Goal: Information Seeking & Learning: Understand process/instructions

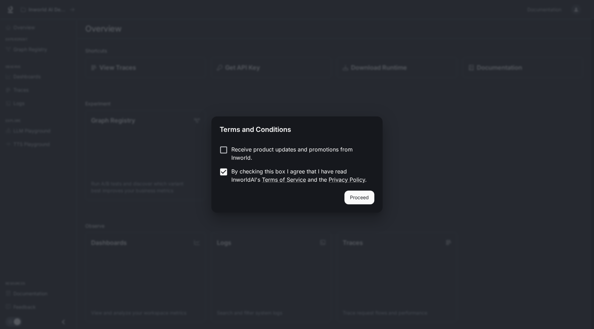
click at [358, 196] on button "Proceed" at bounding box center [359, 198] width 30 height 14
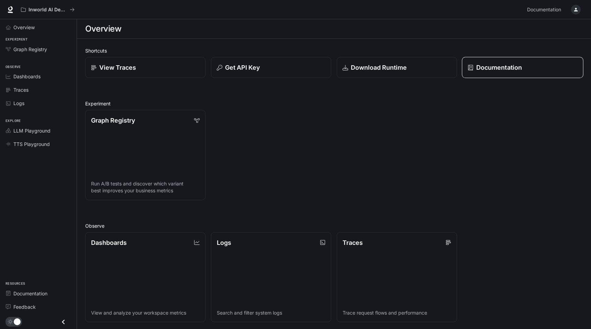
click at [499, 71] on p "Documentation" at bounding box center [499, 67] width 46 height 9
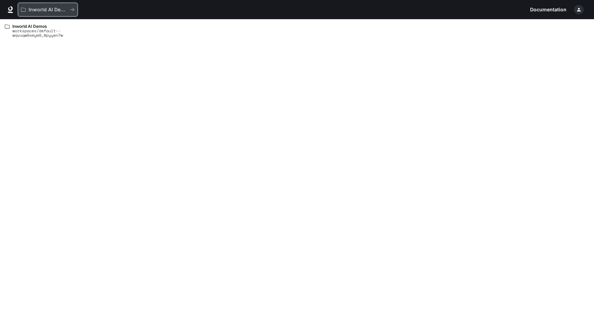
click at [72, 9] on icon "All workspaces" at bounding box center [72, 9] width 5 height 5
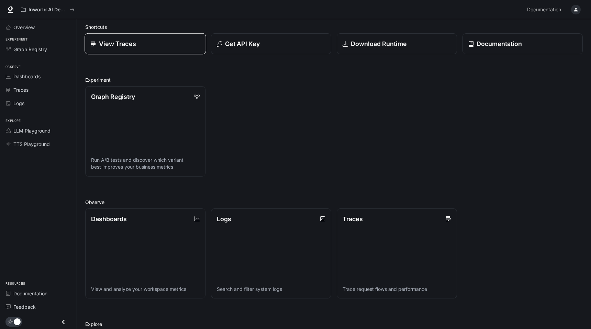
scroll to position [24, 0]
click at [371, 46] on p "Download Runtime" at bounding box center [379, 43] width 57 height 9
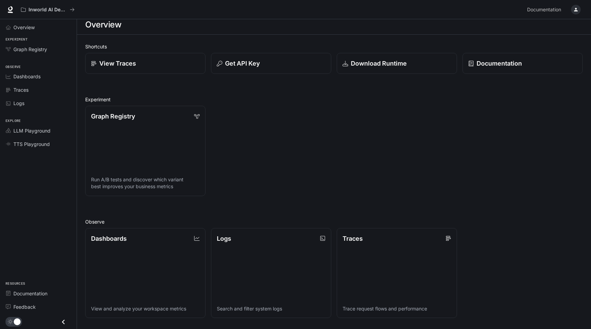
scroll to position [3, 0]
click at [279, 72] on button "Get API Key" at bounding box center [271, 64] width 122 height 21
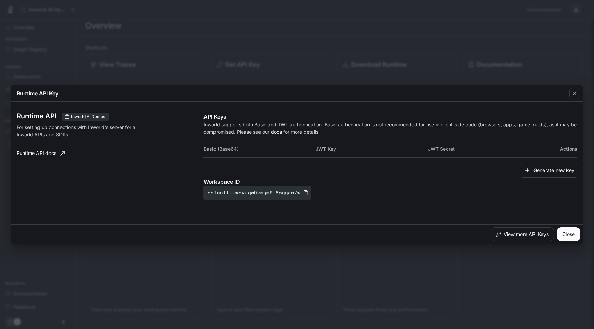
click at [290, 127] on p "Inworld supports both Basic and JWT authentication. Basic authentication is not…" at bounding box center [391, 128] width 374 height 14
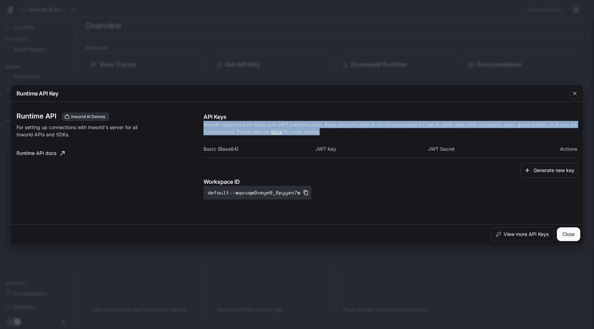
click at [349, 125] on p "Inworld supports both Basic and JWT authentication. Basic authentication is not…" at bounding box center [391, 128] width 374 height 14
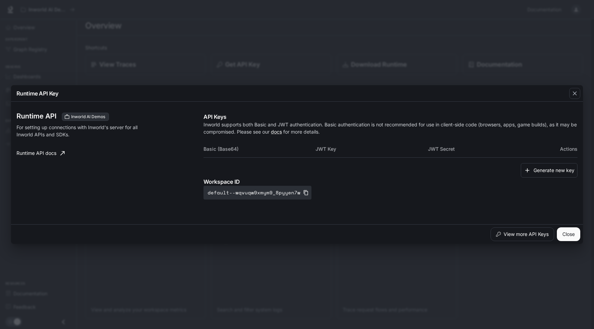
click at [349, 125] on p "Inworld supports both Basic and JWT authentication. Basic authentication is not…" at bounding box center [391, 128] width 374 height 14
click at [401, 126] on p "Inworld supports both Basic and JWT authentication. Basic authentication is not…" at bounding box center [391, 128] width 374 height 14
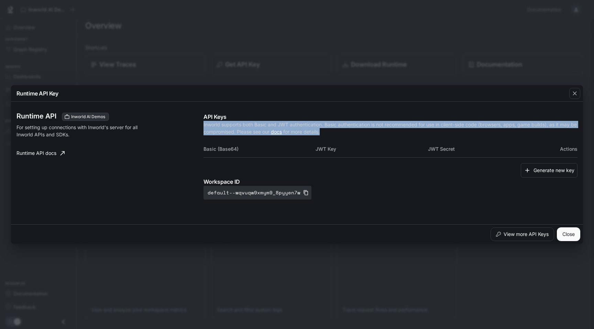
click at [527, 120] on p "API Keys" at bounding box center [391, 117] width 374 height 8
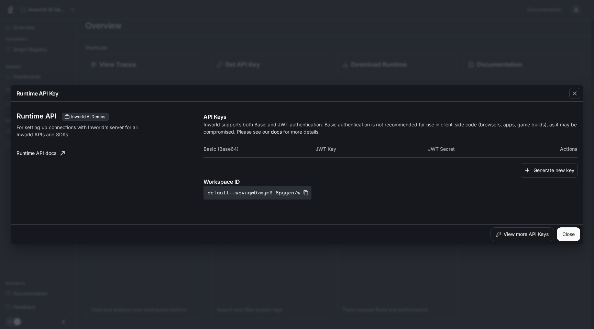
click at [527, 120] on p "API Keys" at bounding box center [391, 117] width 374 height 8
click at [551, 170] on button "Generate new key" at bounding box center [549, 170] width 57 height 15
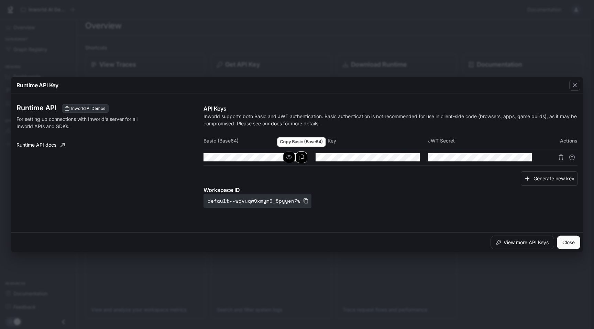
click at [304, 157] on icon "Copy Basic (Base64)" at bounding box center [302, 158] width 6 height 6
click at [129, 47] on div "Runtime API Key Runtime API Inworld AI Demos For setting up connections with In…" at bounding box center [297, 164] width 594 height 329
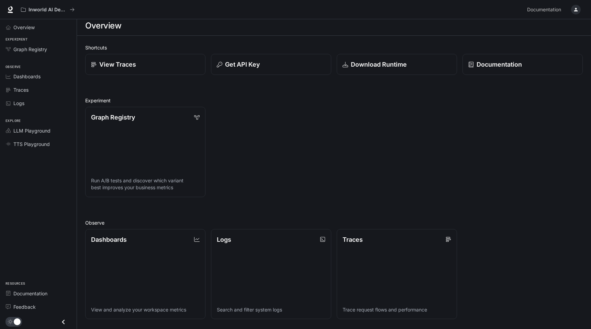
scroll to position [0, 0]
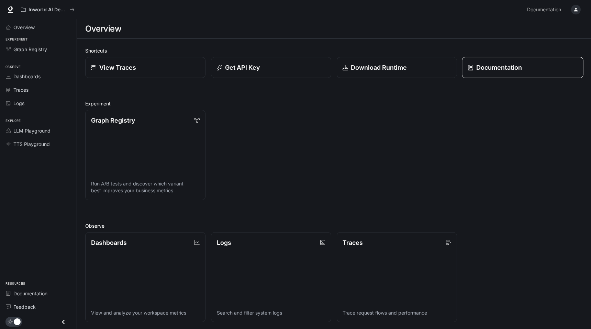
click at [494, 66] on p "Documentation" at bounding box center [499, 67] width 46 height 9
click at [277, 73] on button "Get API Key" at bounding box center [271, 67] width 122 height 21
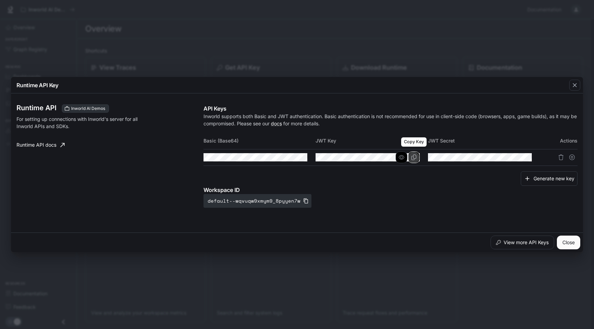
click at [410, 158] on button "Copy Key" at bounding box center [414, 158] width 12 height 12
click at [401, 159] on icon "button" at bounding box center [402, 157] width 6 height 4
click at [401, 159] on icon "button" at bounding box center [402, 158] width 6 height 6
click at [412, 159] on icon "Copy Key" at bounding box center [414, 158] width 5 height 6
click at [545, 161] on div at bounding box center [558, 157] width 37 height 11
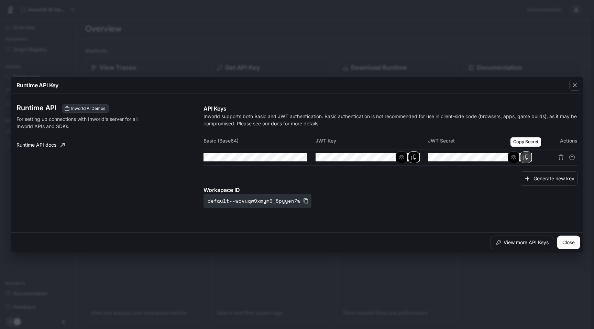
click at [525, 159] on icon "Copy Secret" at bounding box center [526, 158] width 6 height 6
click at [400, 157] on icon "button" at bounding box center [402, 157] width 6 height 4
